Goal: Task Accomplishment & Management: Use online tool/utility

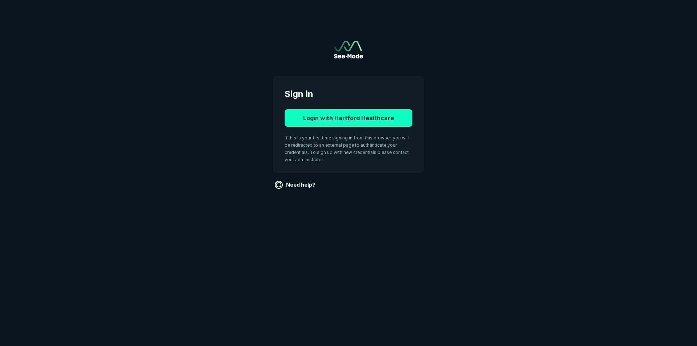
click at [376, 113] on button "Login with Hartford Healthcare" at bounding box center [349, 117] width 128 height 17
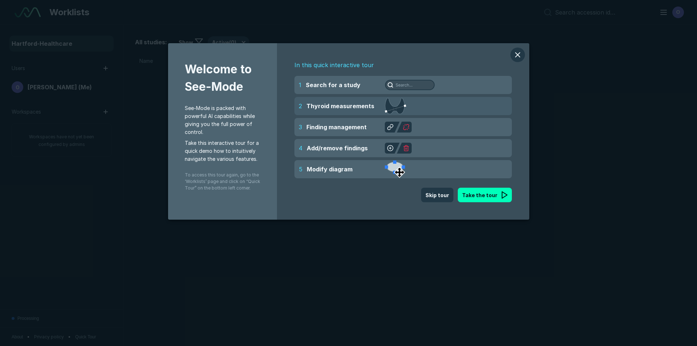
scroll to position [2248, 3399]
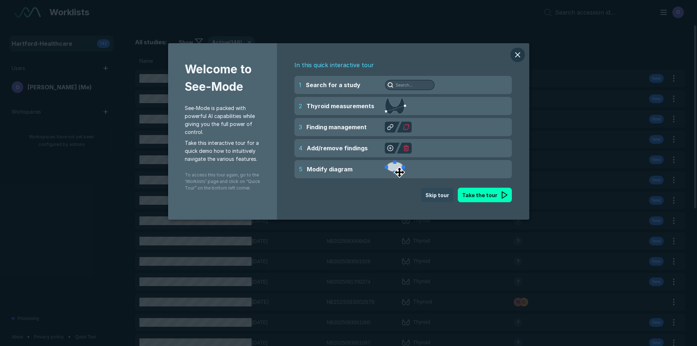
click at [432, 198] on button "Skip tour" at bounding box center [437, 195] width 32 height 15
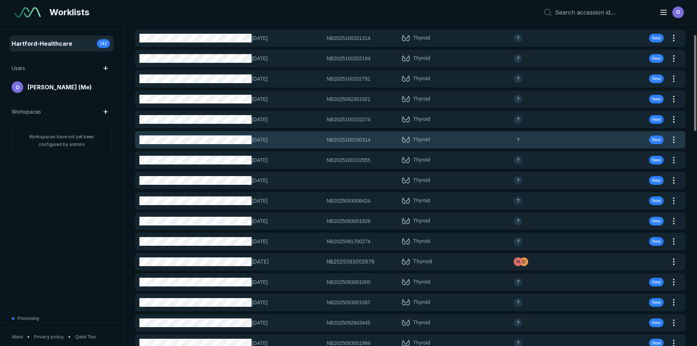
scroll to position [0, 0]
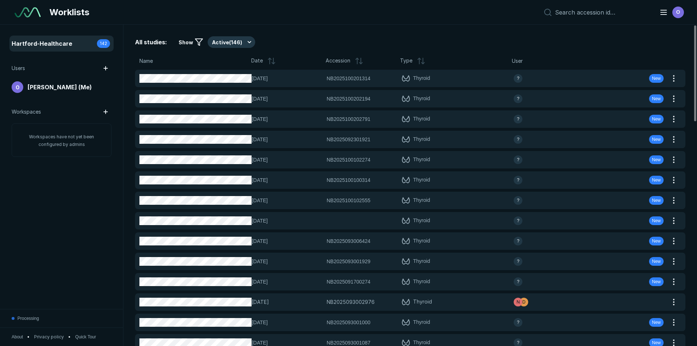
click at [144, 61] on span "Name" at bounding box center [145, 61] width 13 height 8
click at [270, 61] on icon at bounding box center [270, 61] width 0 height 6
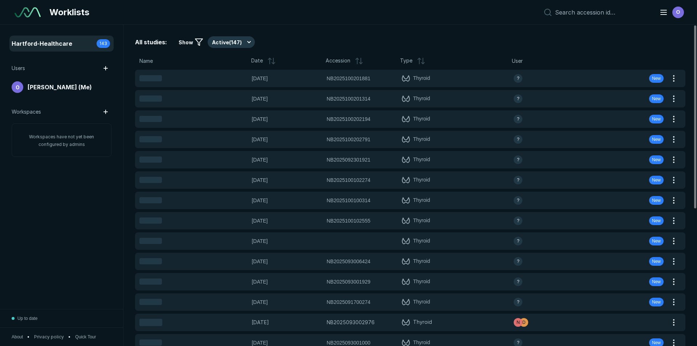
scroll to position [2248, 3399]
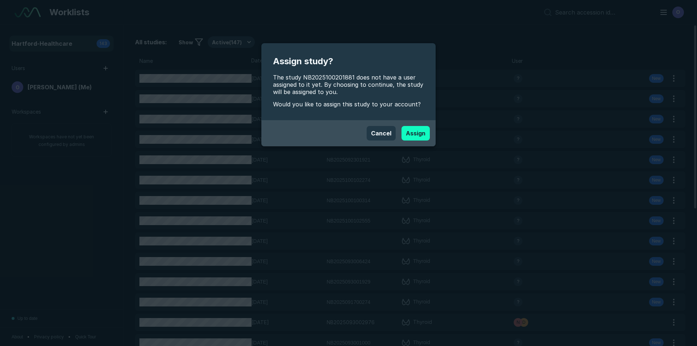
click at [412, 136] on button "Assign" at bounding box center [416, 133] width 28 height 15
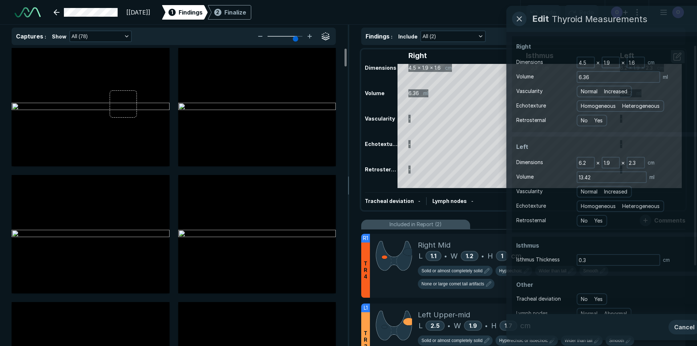
scroll to position [2364, 4071]
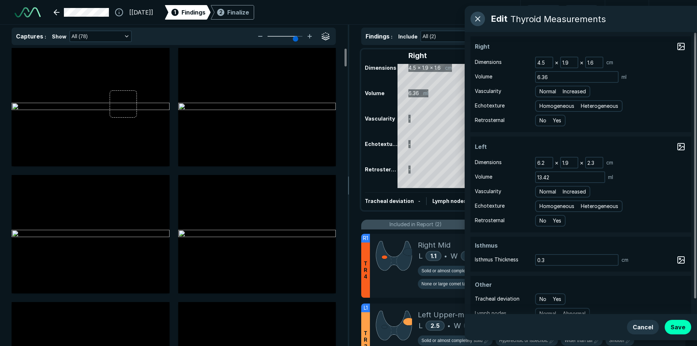
click at [474, 19] on button "button" at bounding box center [478, 19] width 15 height 15
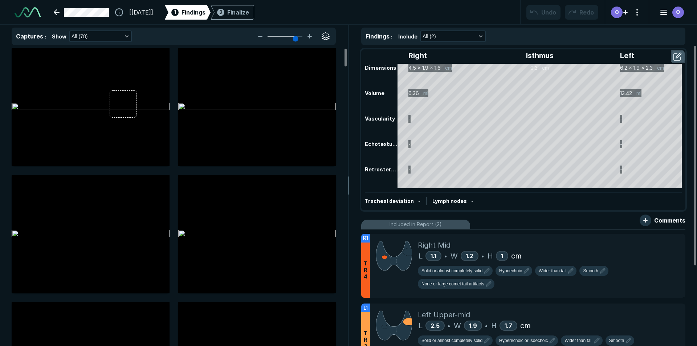
click at [680, 55] on button "button" at bounding box center [678, 57] width 13 height 12
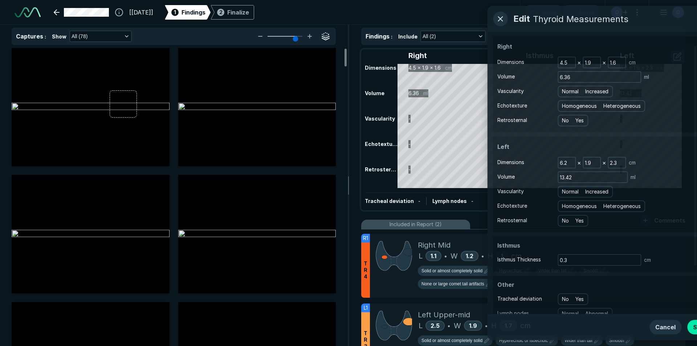
scroll to position [2188, 1979]
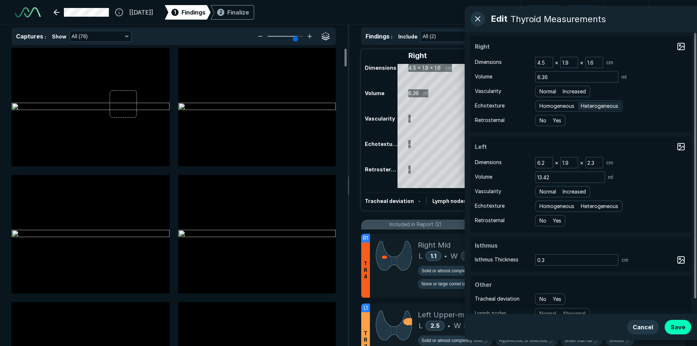
click at [590, 109] on span "Heterogeneous" at bounding box center [599, 106] width 37 height 8
click at [585, 108] on input "Heterogeneous" at bounding box center [582, 105] width 5 height 5
radio input "true"
click at [604, 211] on div "Homogeneous Heterogeneous" at bounding box center [579, 206] width 88 height 12
click at [604, 206] on span "Heterogeneous" at bounding box center [599, 206] width 37 height 8
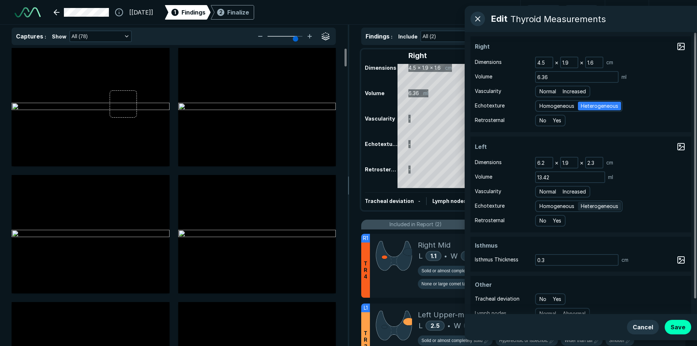
click at [585, 206] on input "Heterogeneous" at bounding box center [582, 205] width 5 height 5
radio input "true"
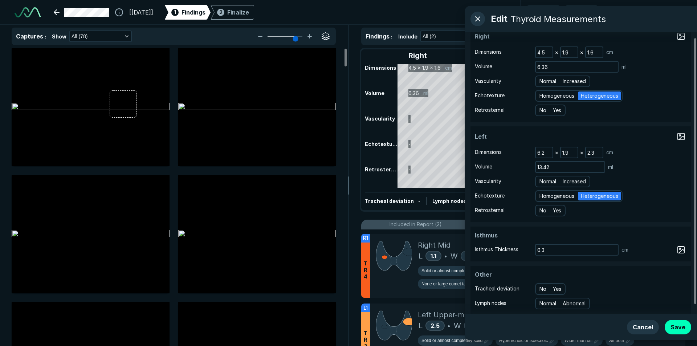
scroll to position [16, 0]
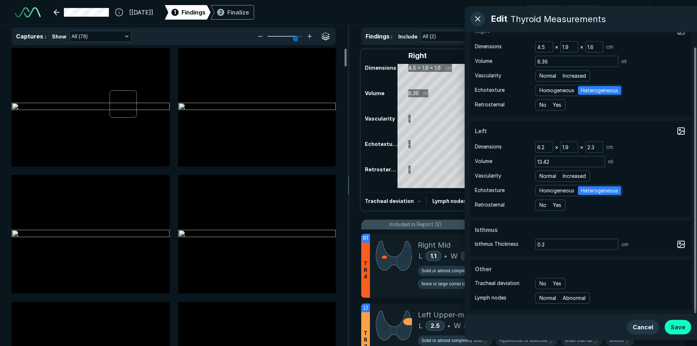
click at [685, 330] on button "Save" at bounding box center [678, 327] width 27 height 15
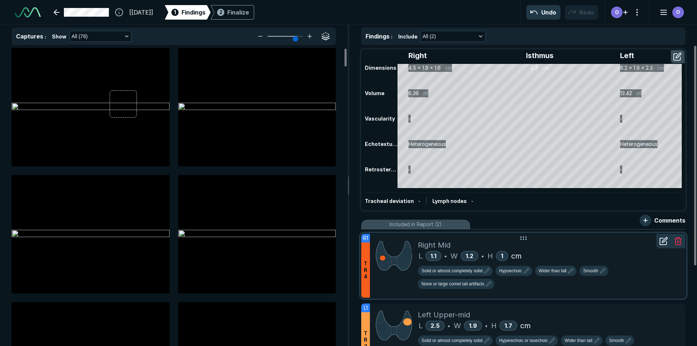
click at [381, 287] on div at bounding box center [394, 266] width 48 height 64
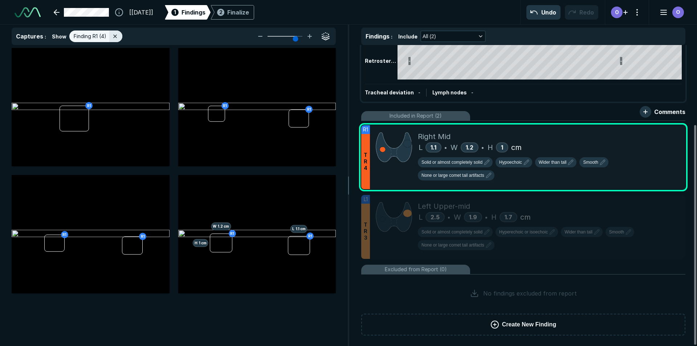
scroll to position [109, 0]
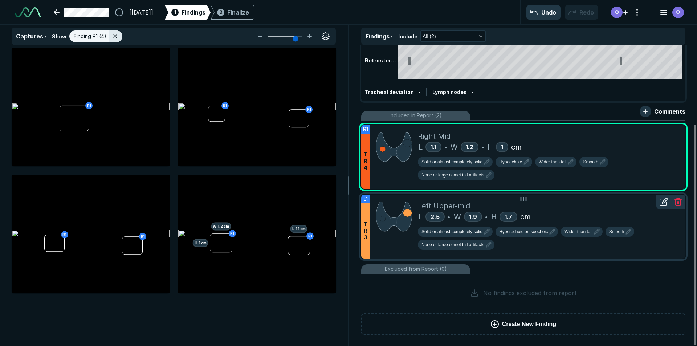
click at [375, 241] on div at bounding box center [394, 227] width 48 height 64
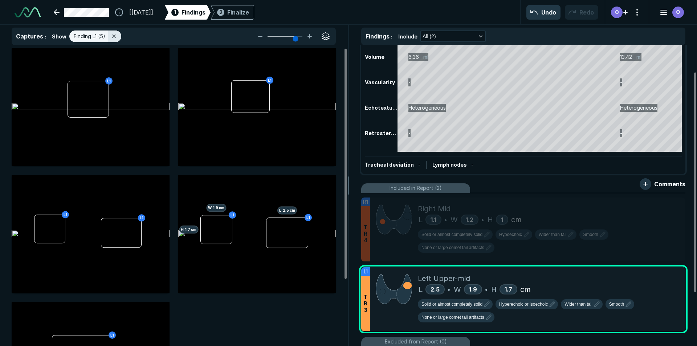
scroll to position [73, 0]
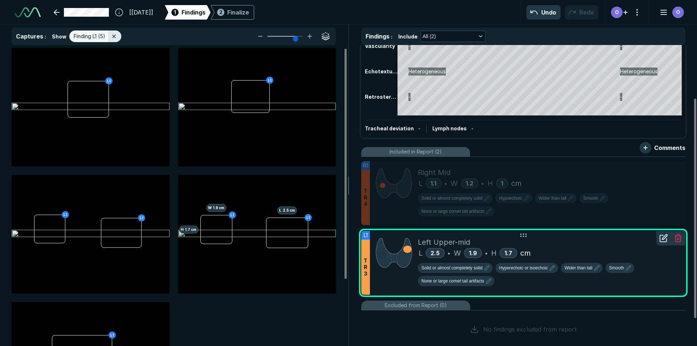
click at [518, 274] on div "Solid or almost completely solid Hyperechoic or isoechoic Wider than tall Smoot…" at bounding box center [549, 276] width 262 height 26
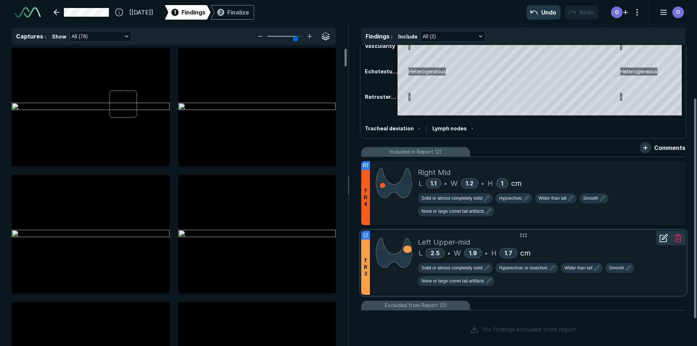
scroll to position [2196, 2381]
click at [541, 271] on span "Hyperechoic or isoechoic" at bounding box center [523, 268] width 49 height 7
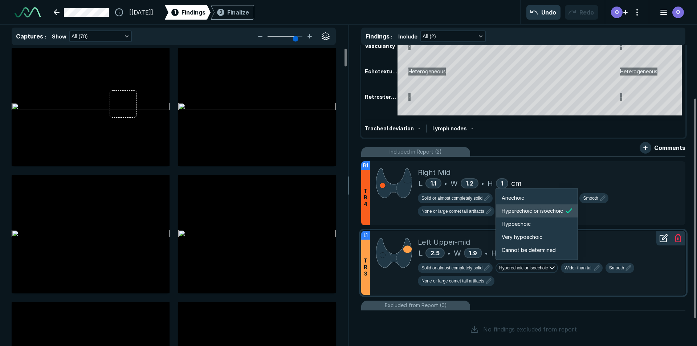
scroll to position [1212, 1302]
click at [534, 222] on li "Hypoechoic" at bounding box center [537, 224] width 82 height 13
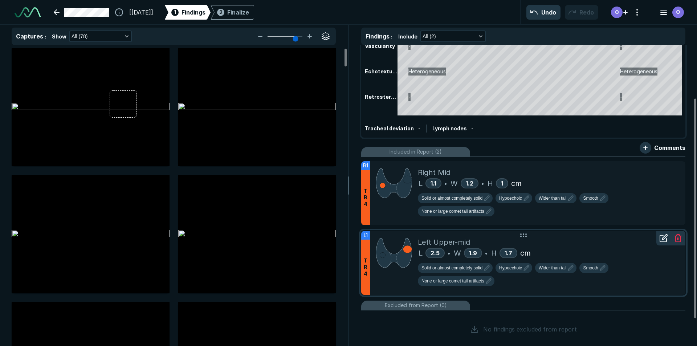
click at [519, 291] on div "Left Upper-mid L 2.5 • W 1.9 • H 1.7 cm Solid or almost completely solid Hypoec…" at bounding box center [549, 263] width 262 height 64
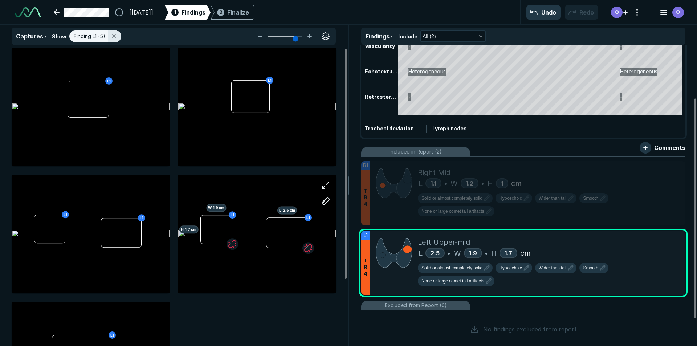
scroll to position [2196, 2381]
click at [405, 323] on div "No findings excluded from report" at bounding box center [523, 329] width 324 height 32
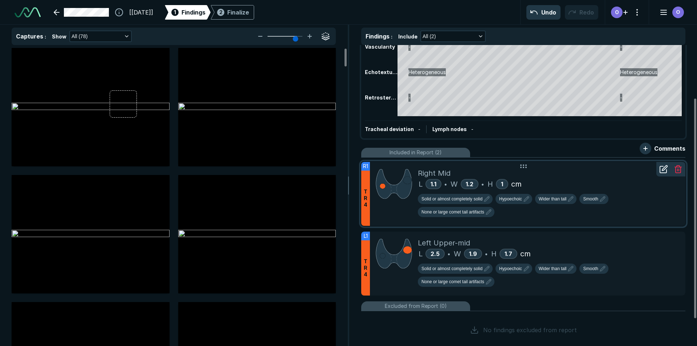
scroll to position [73, 0]
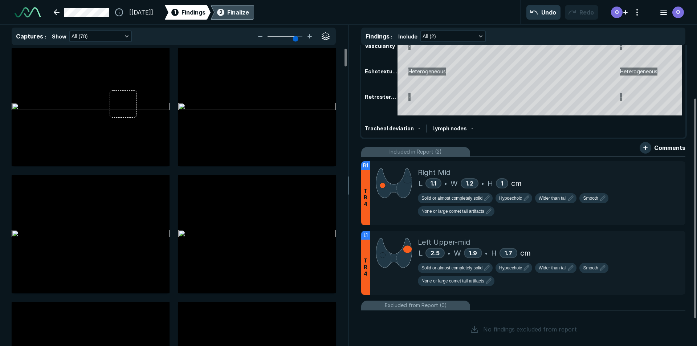
click at [224, 9] on div "2" at bounding box center [220, 12] width 7 height 7
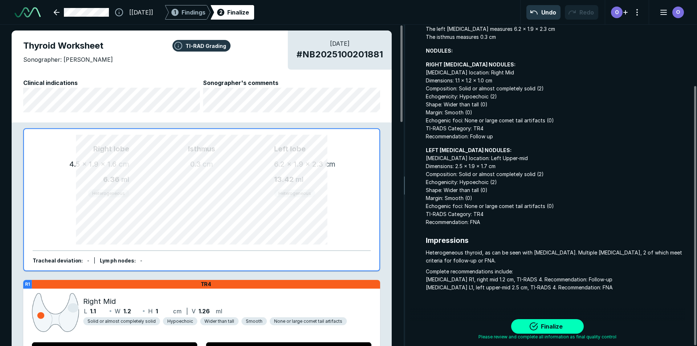
click at [207, 66] on div "Sonographer: Olivia Broadway" at bounding box center [201, 61] width 357 height 13
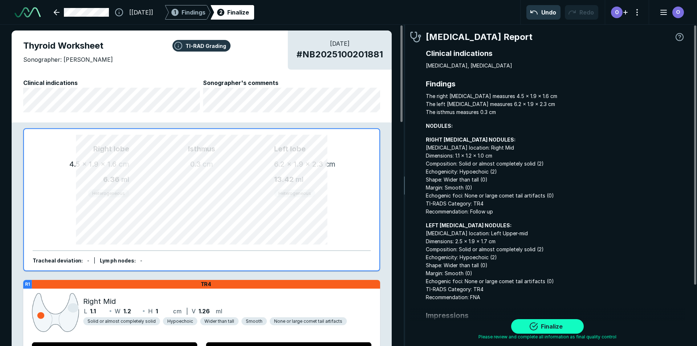
click at [553, 323] on button "Finalize" at bounding box center [547, 326] width 73 height 15
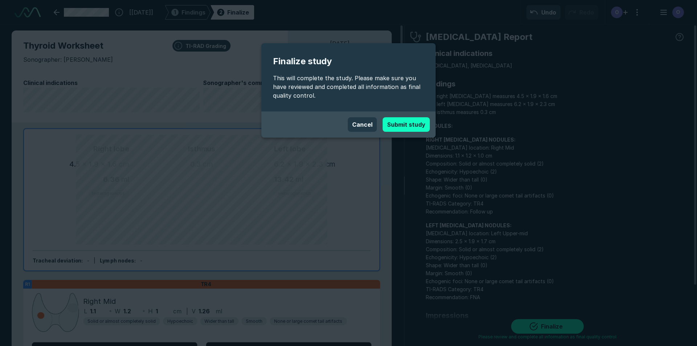
click at [410, 126] on button "Submit study" at bounding box center [406, 124] width 47 height 15
type textarea "x"
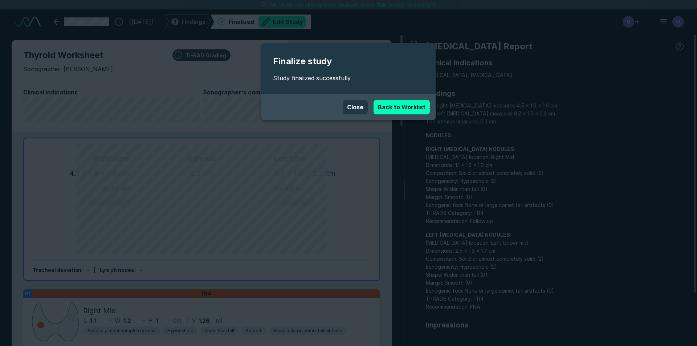
scroll to position [2322, 4071]
click at [404, 105] on link "Back to Worklist" at bounding box center [402, 107] width 56 height 15
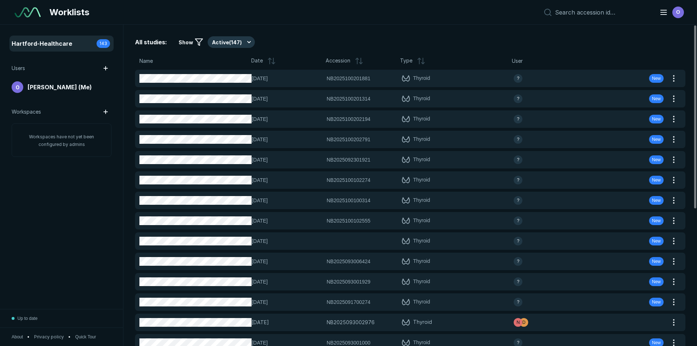
scroll to position [2364, 4071]
